Goal: Transaction & Acquisition: Purchase product/service

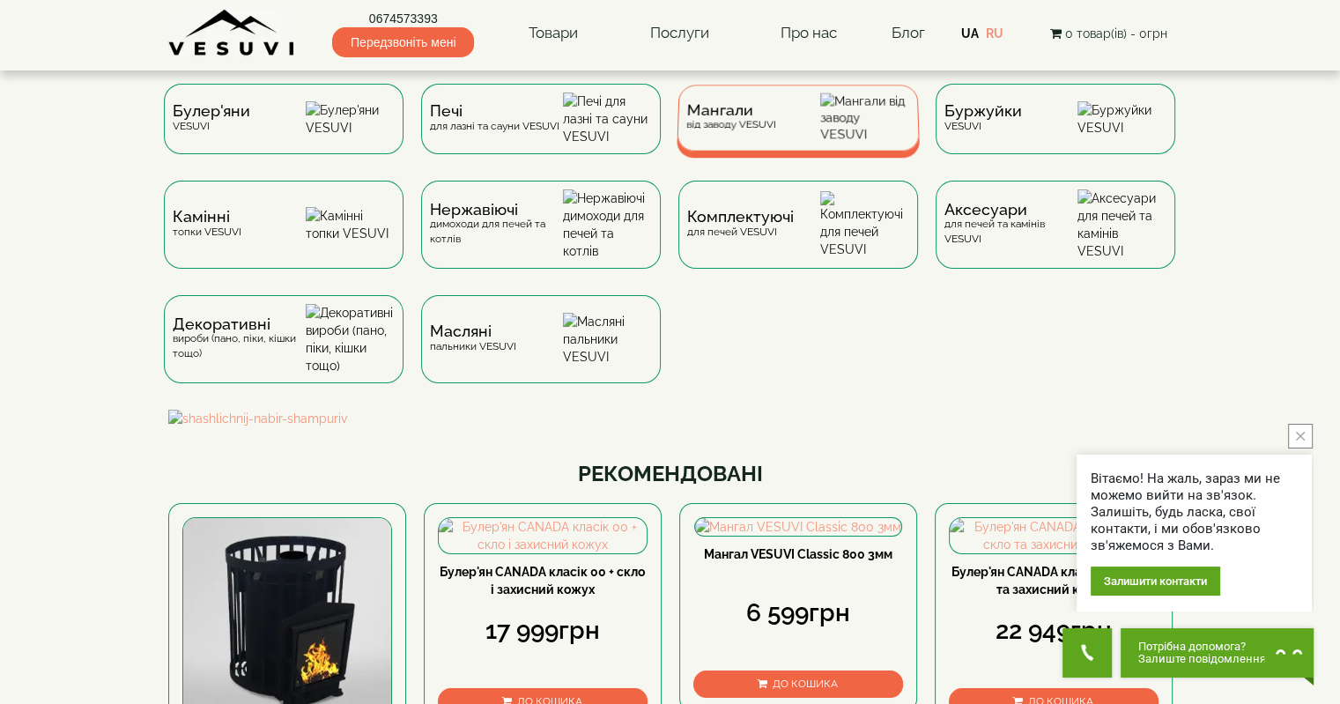
click at [818, 145] on div "Мангали від заводу VESUVI" at bounding box center [798, 118] width 243 height 66
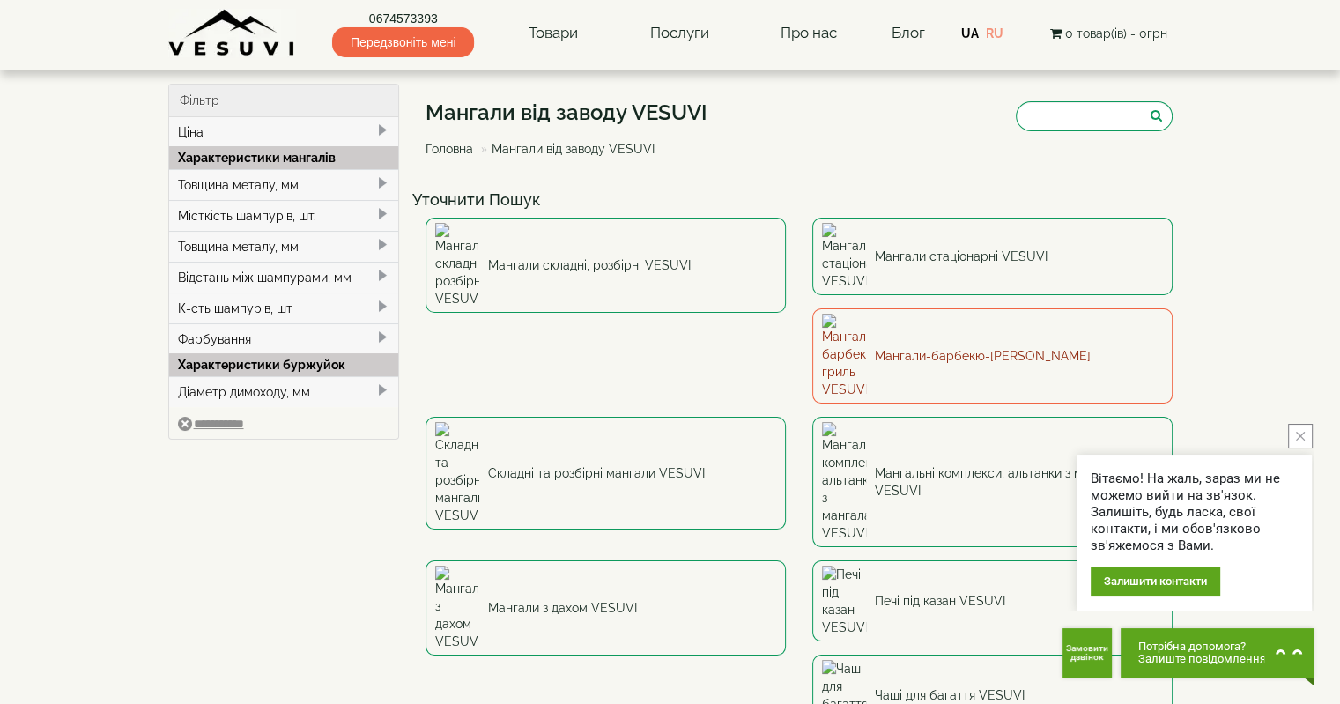
click at [812, 321] on link "Мангали-барбекю-гриль VESUVI" at bounding box center [992, 355] width 360 height 95
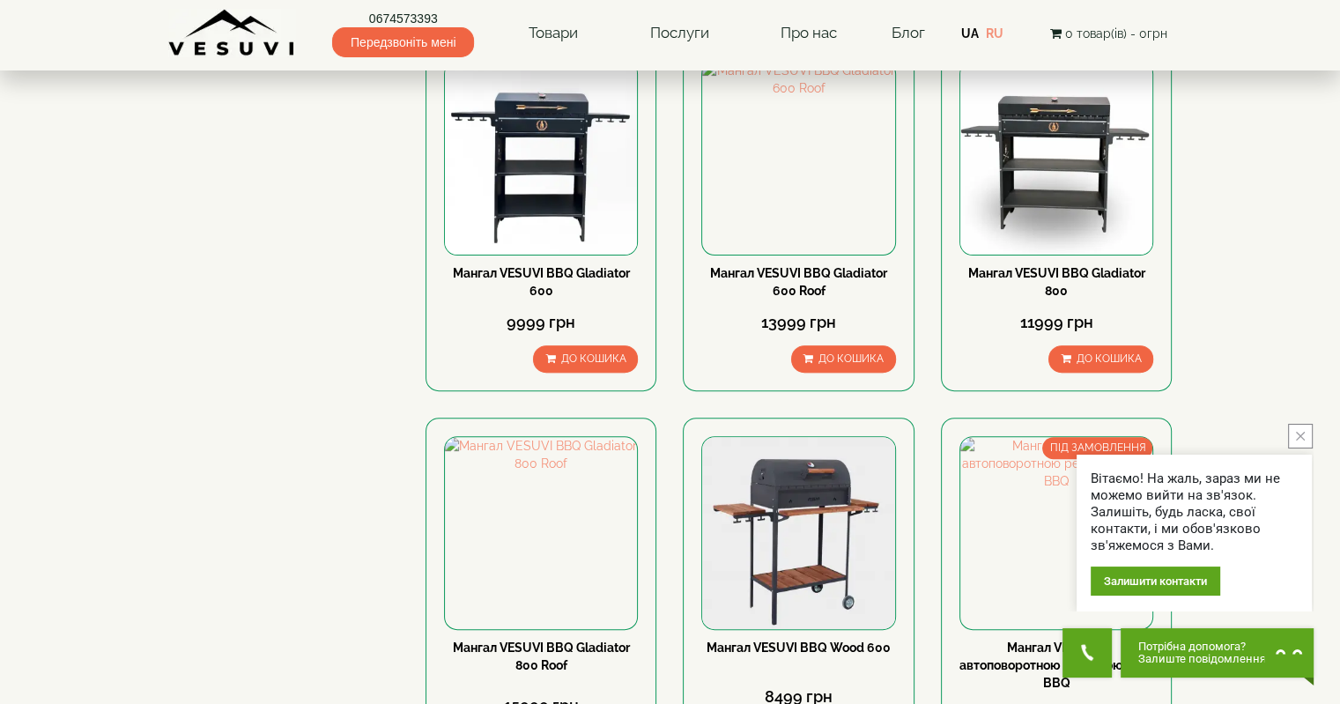
scroll to position [705, 0]
